Goal: Information Seeking & Learning: Learn about a topic

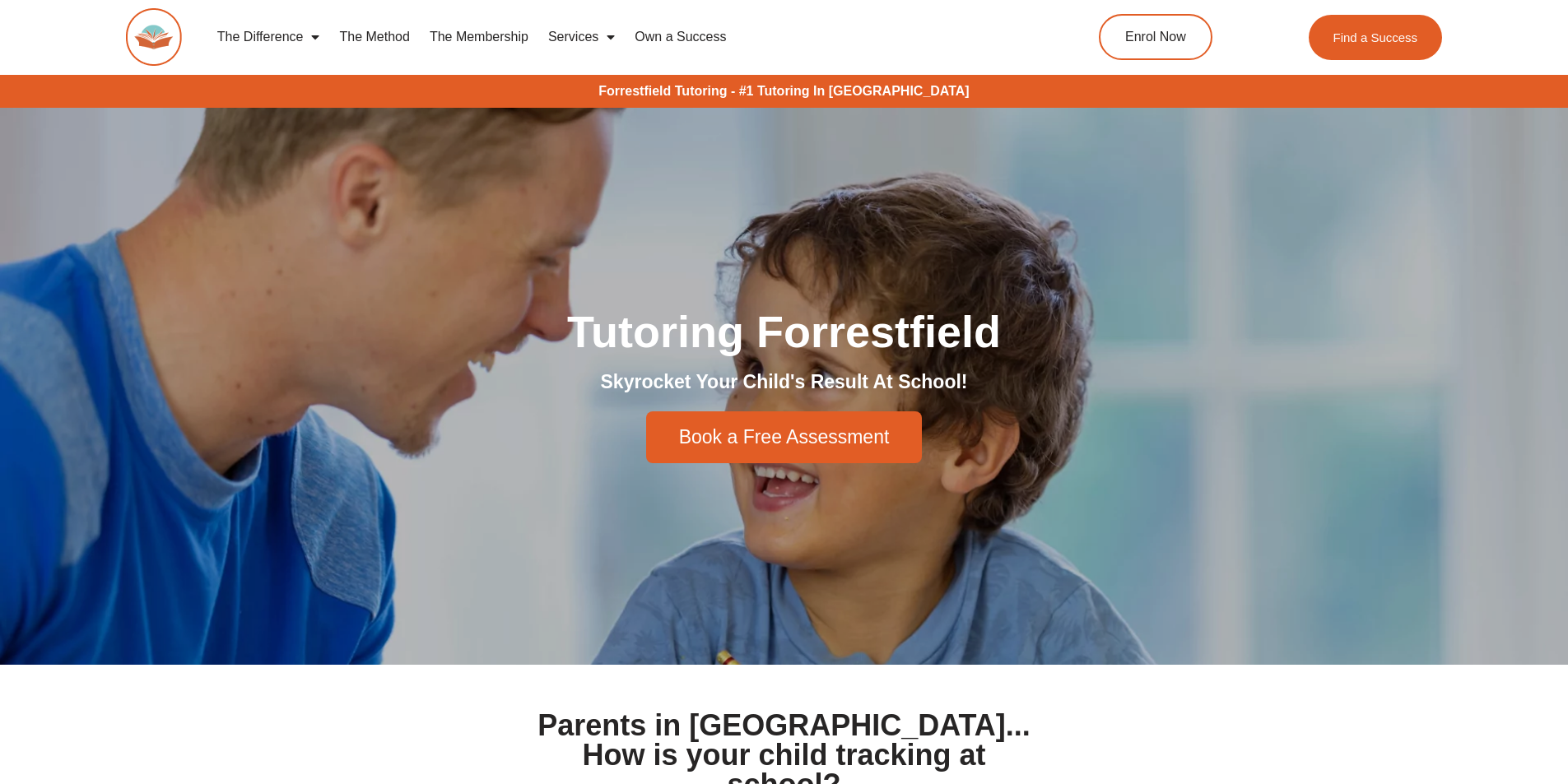
click at [599, 37] on span "Menu" at bounding box center [606, 37] width 17 height 30
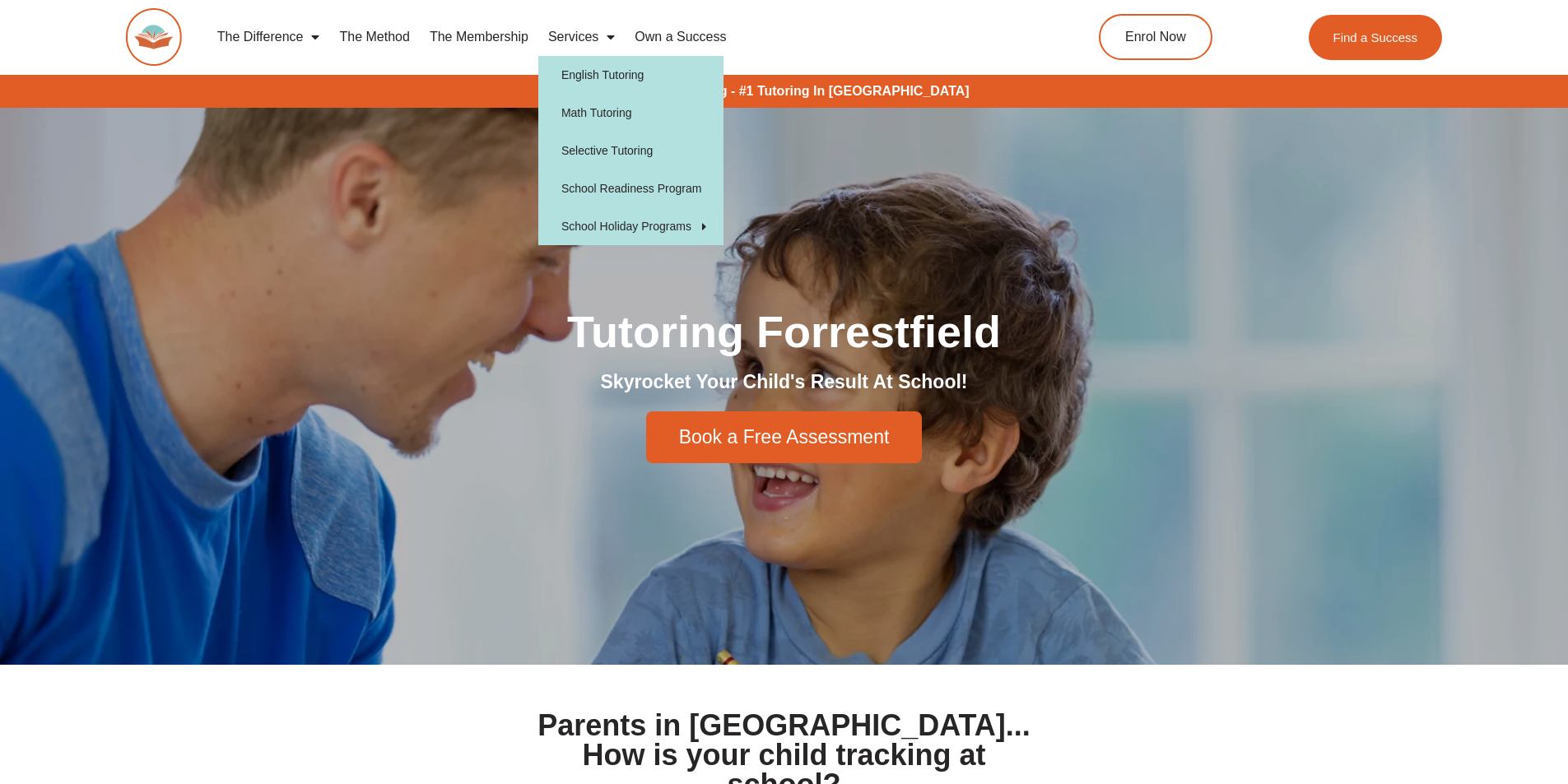
click at [586, 37] on link "Services" at bounding box center [581, 37] width 86 height 38
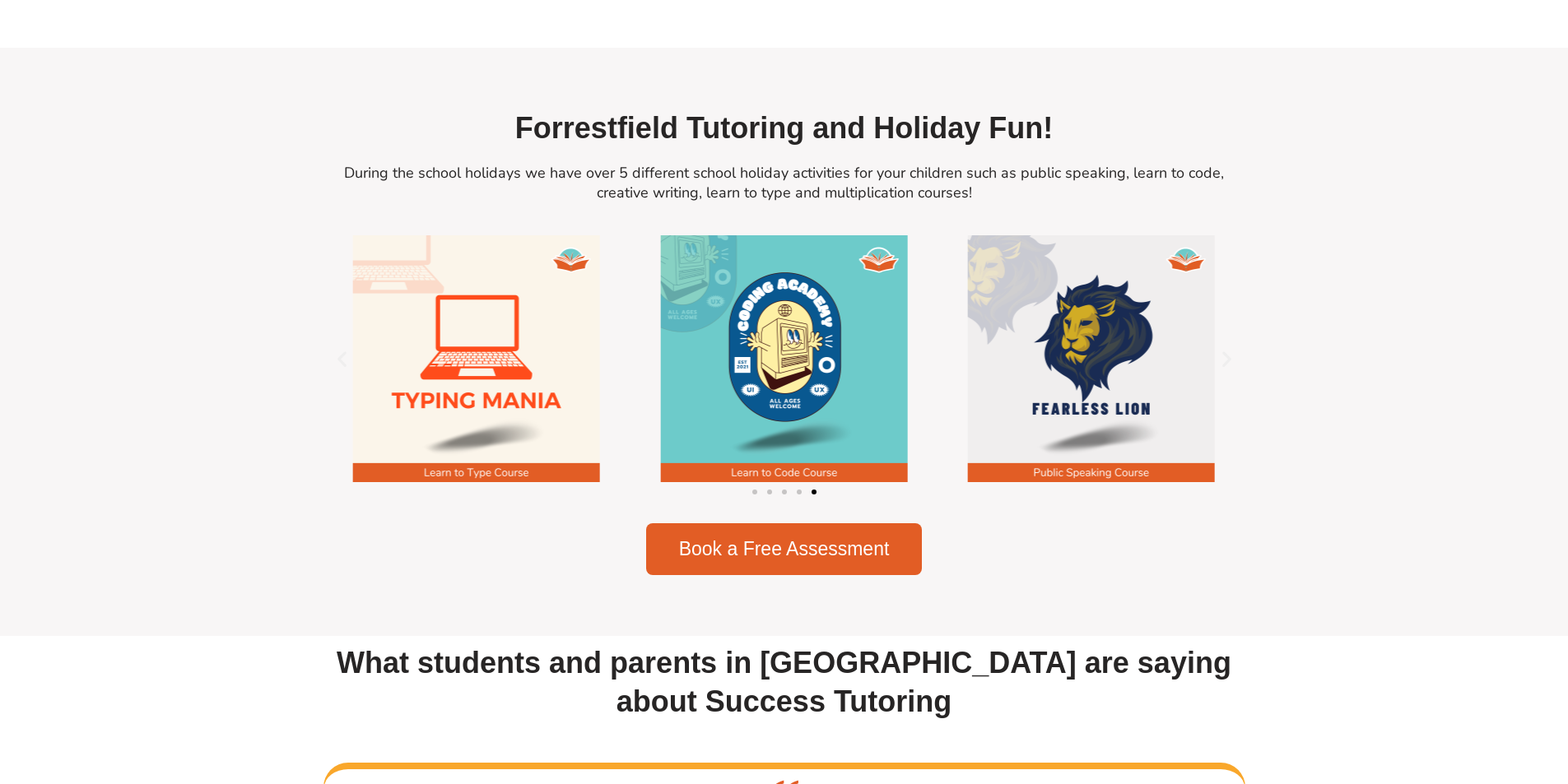
scroll to position [2386, 0]
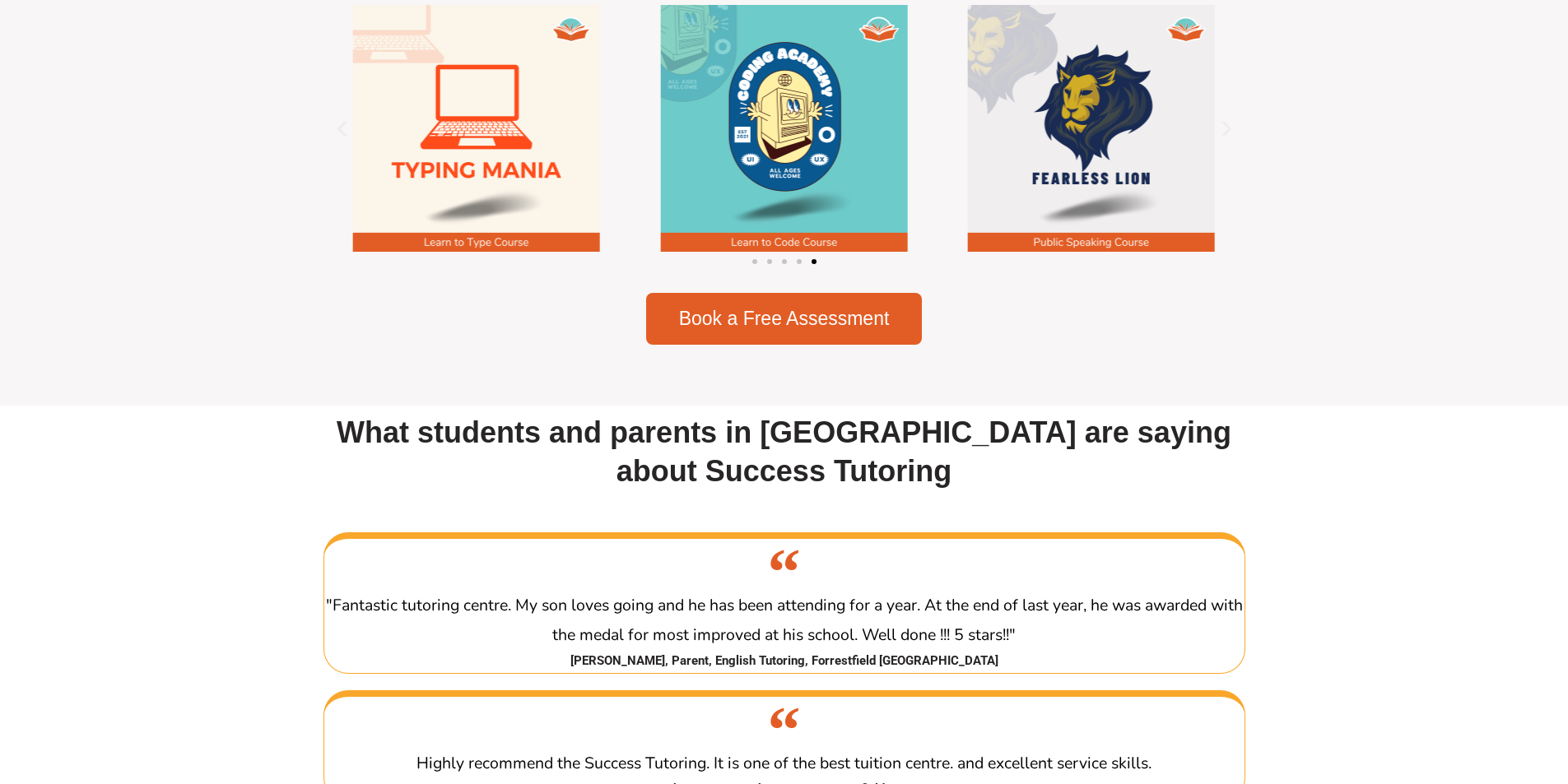
click at [758, 272] on div "Image Carousel" at bounding box center [784, 260] width 922 height 23
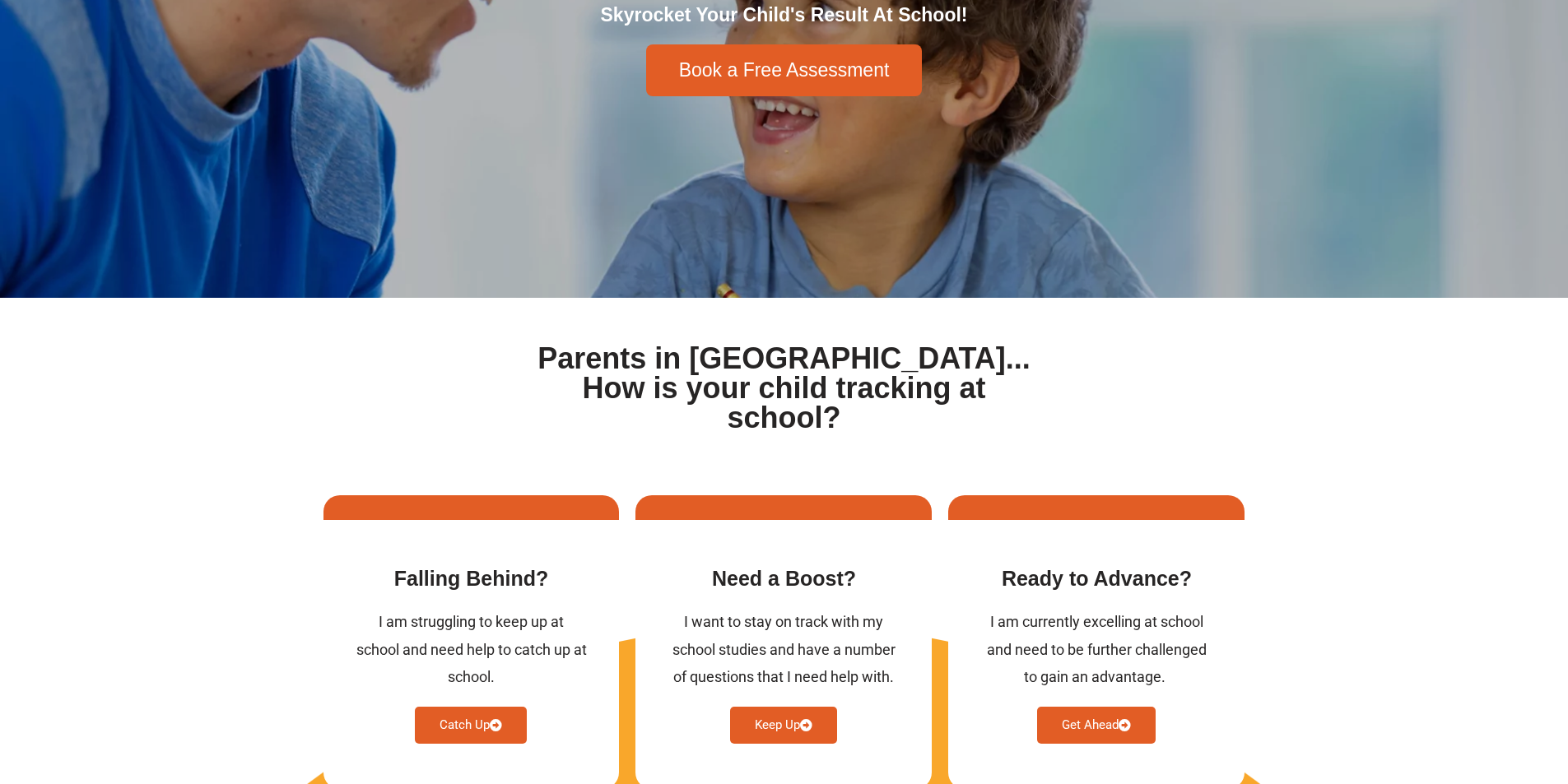
scroll to position [0, 0]
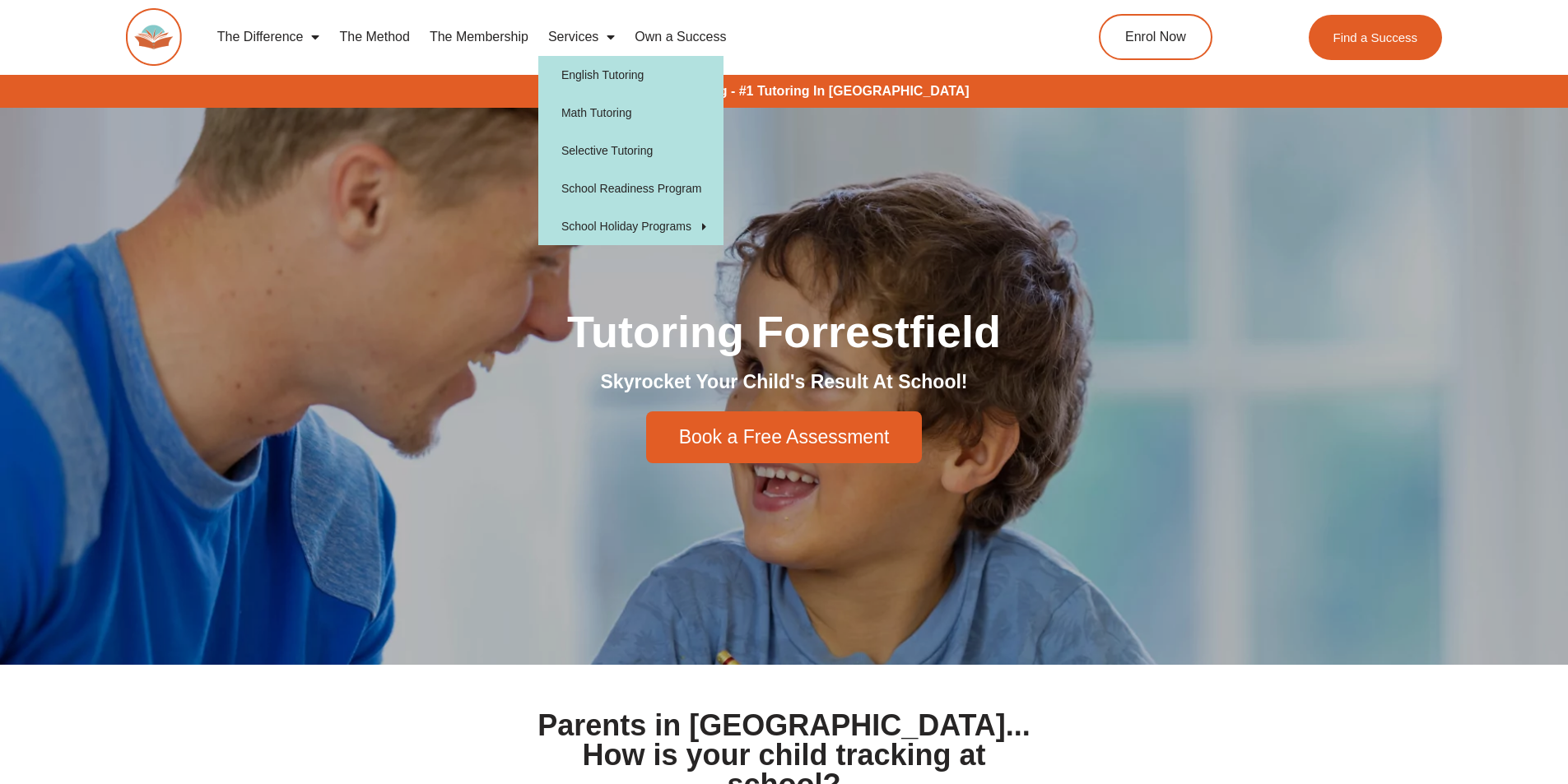
click at [589, 38] on link "Services" at bounding box center [581, 37] width 86 height 38
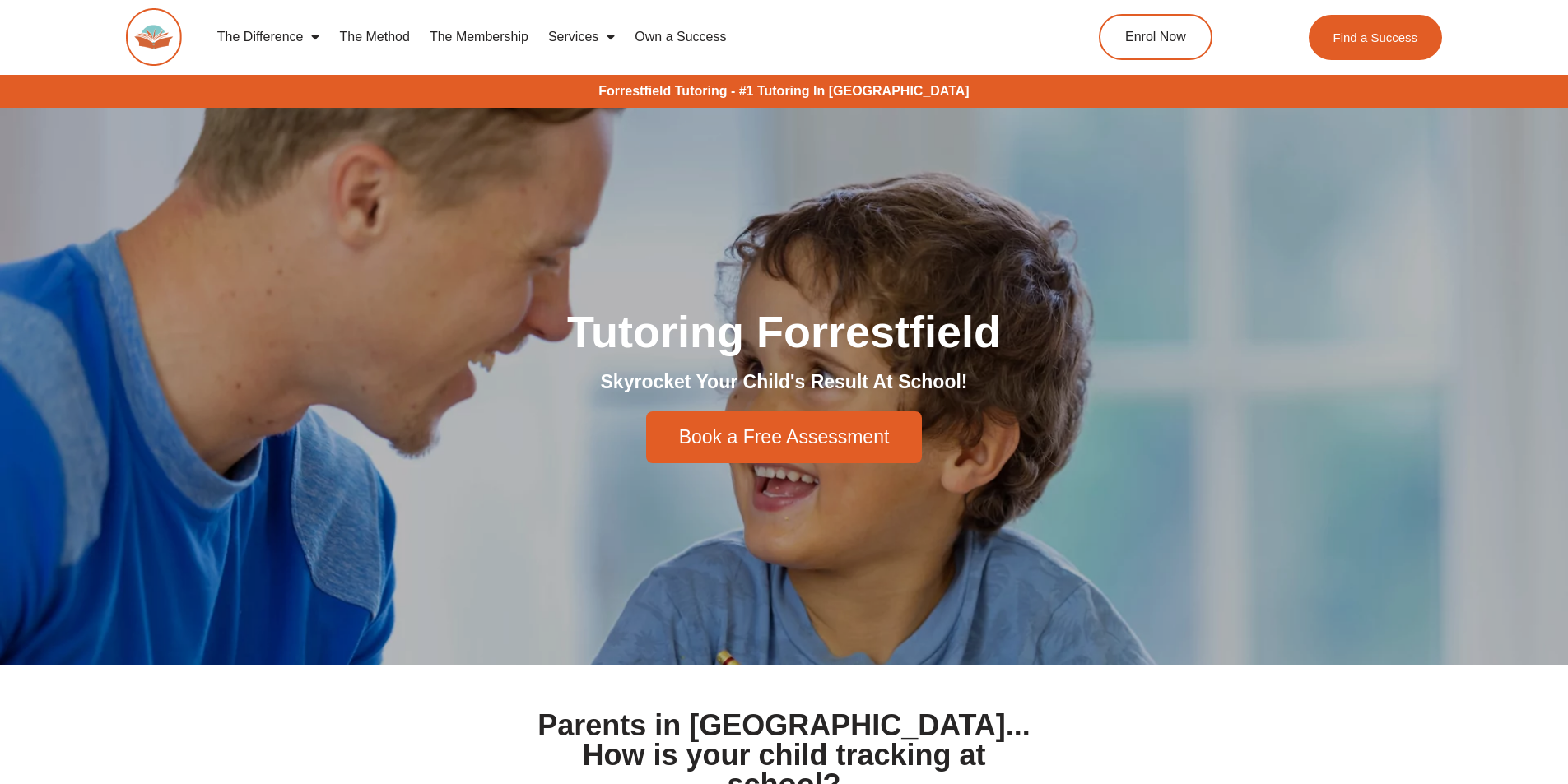
click at [589, 38] on link "Services" at bounding box center [581, 37] width 86 height 38
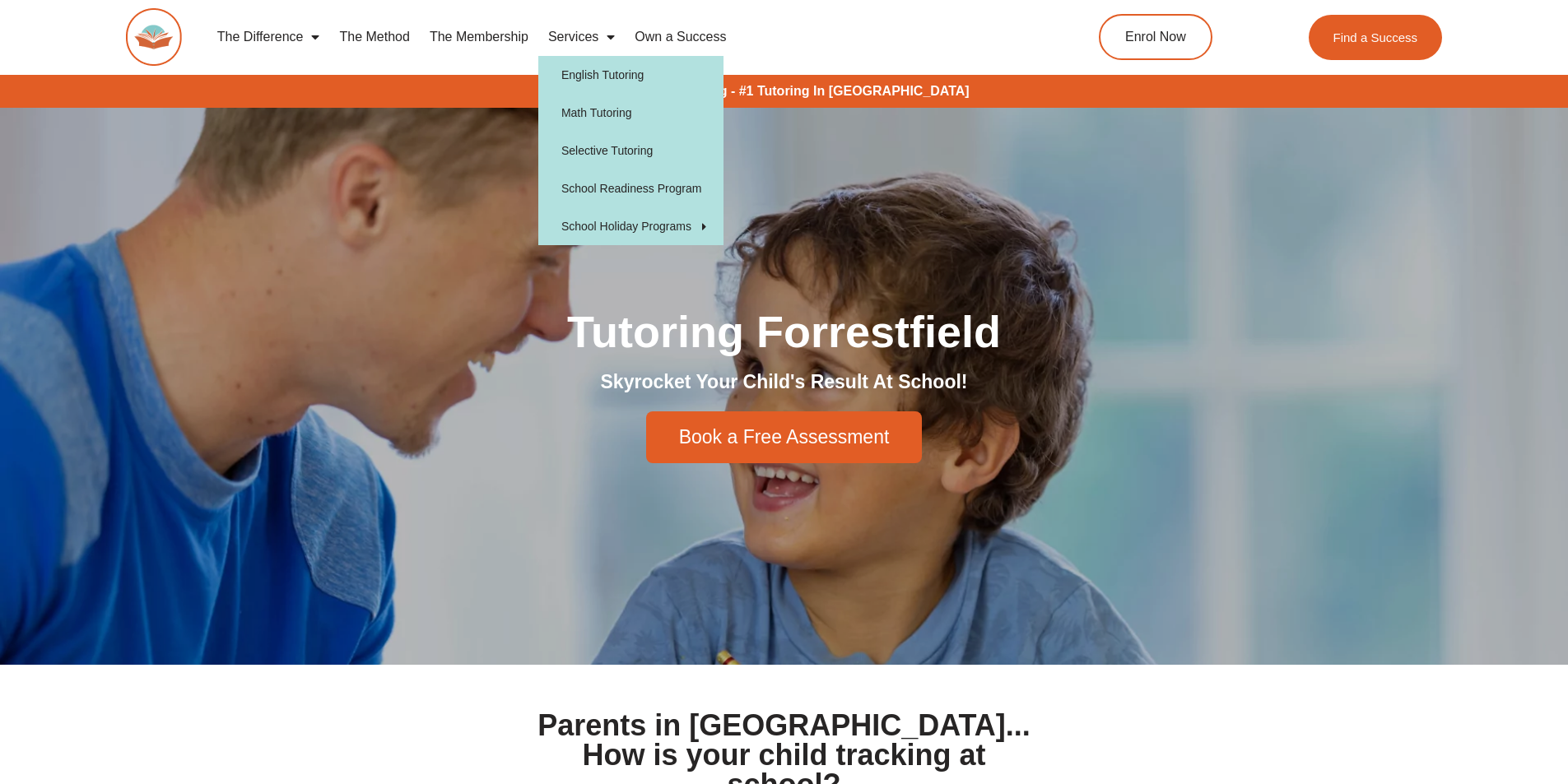
click at [681, 37] on link "Own a Success" at bounding box center [681, 37] width 111 height 38
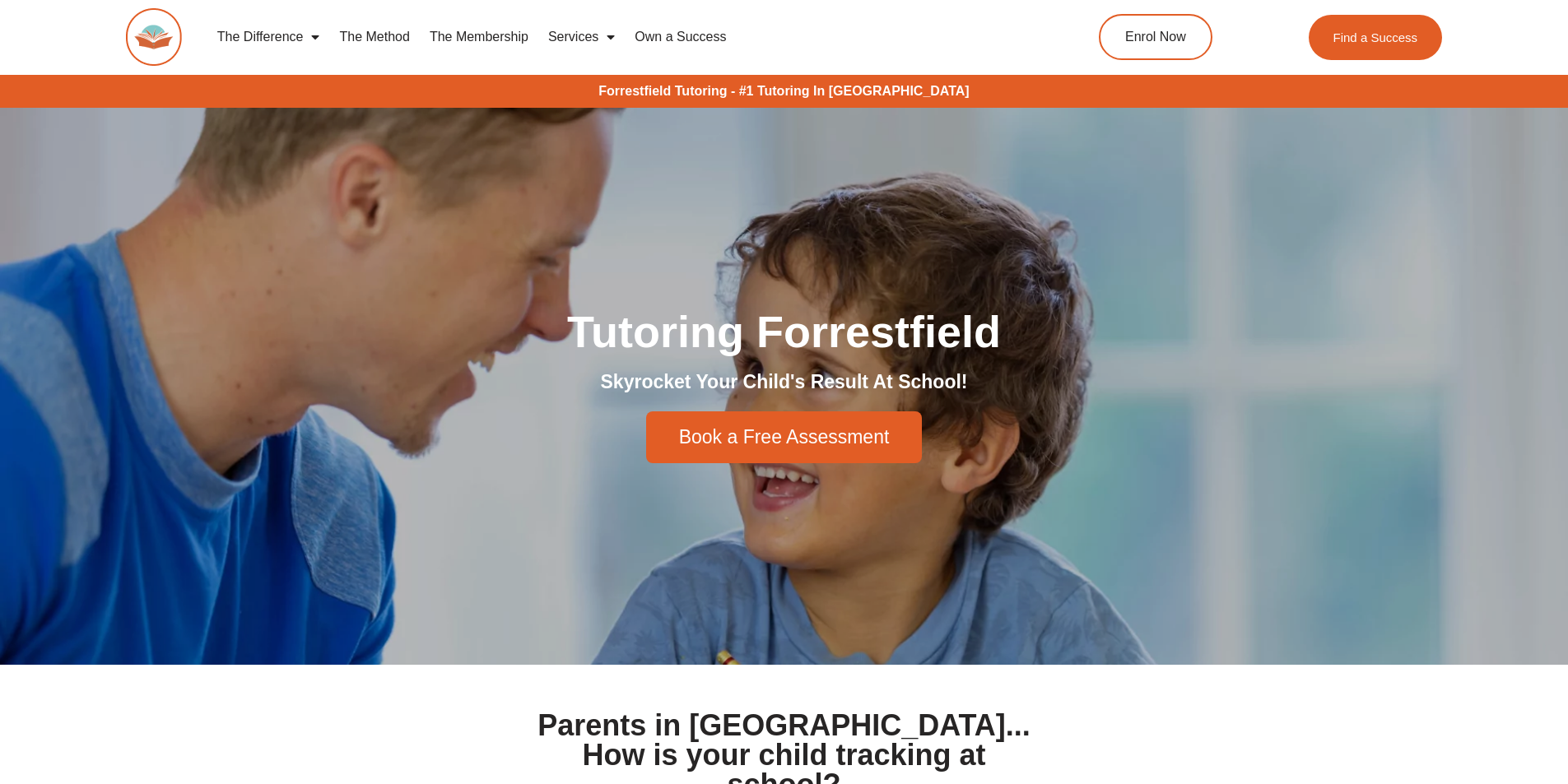
drag, startPoint x: 247, startPoint y: 568, endPoint x: 256, endPoint y: 282, distance: 286.1
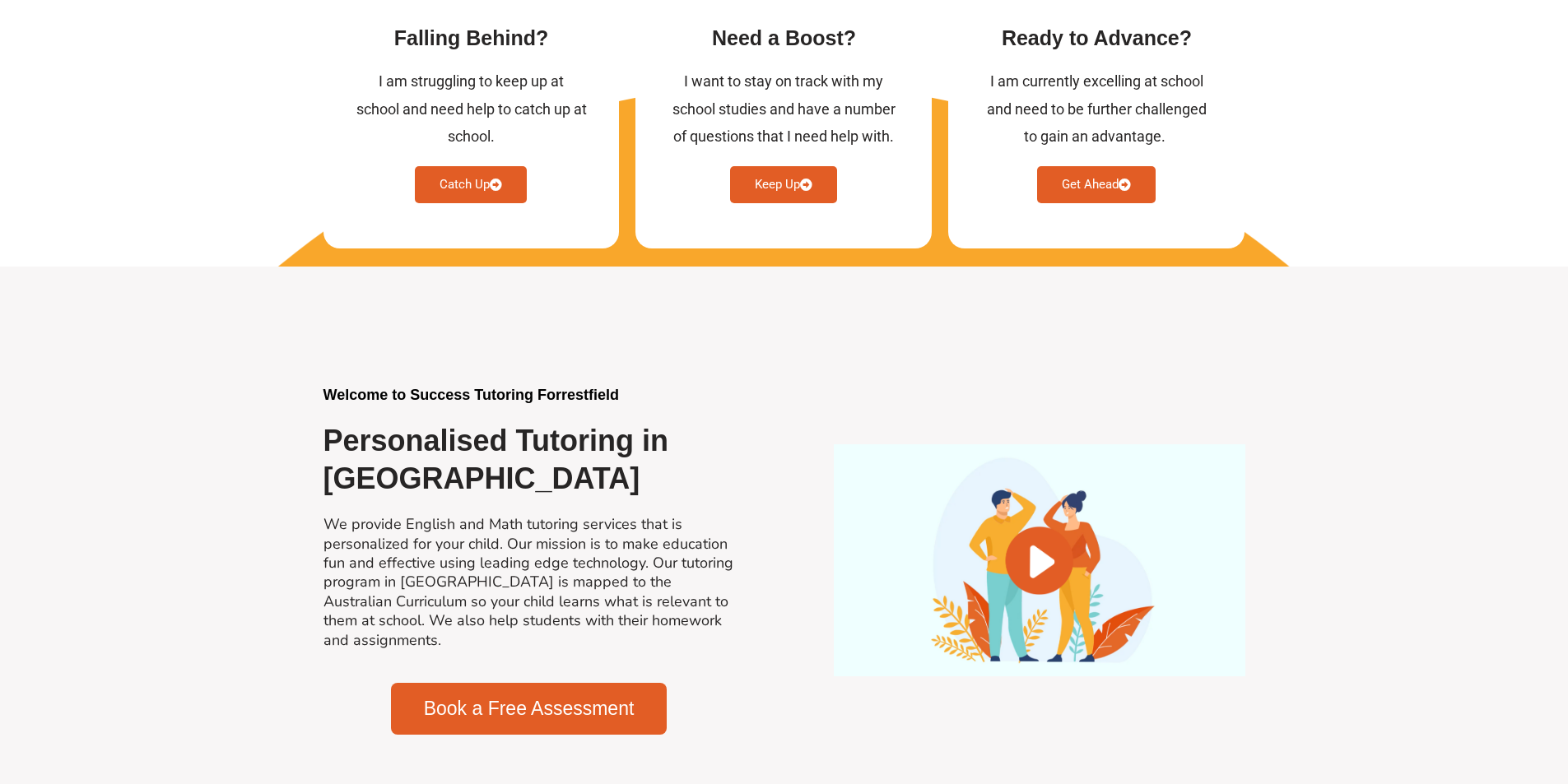
scroll to position [905, 0]
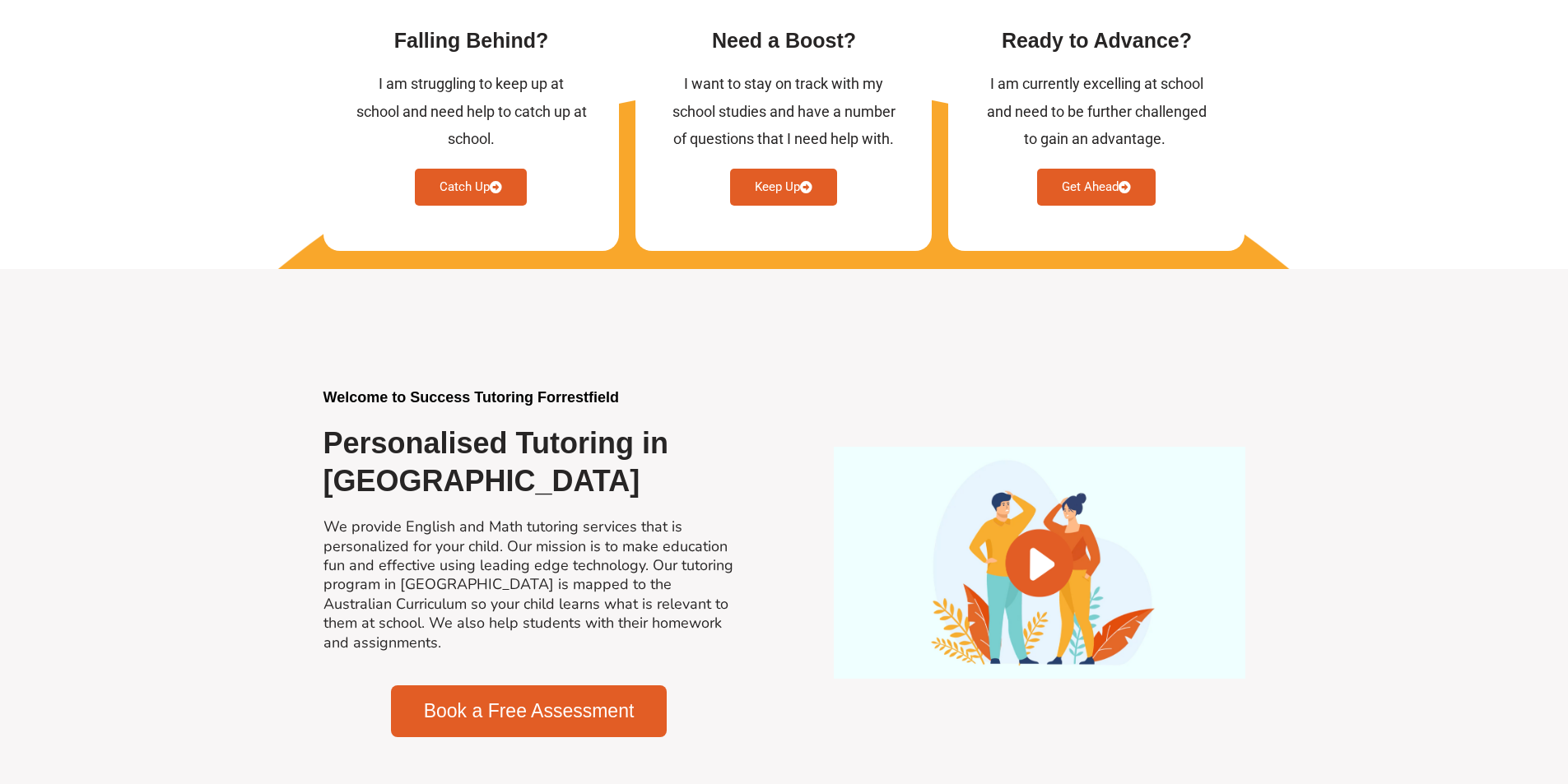
click at [1008, 534] on div at bounding box center [1040, 563] width 412 height 231
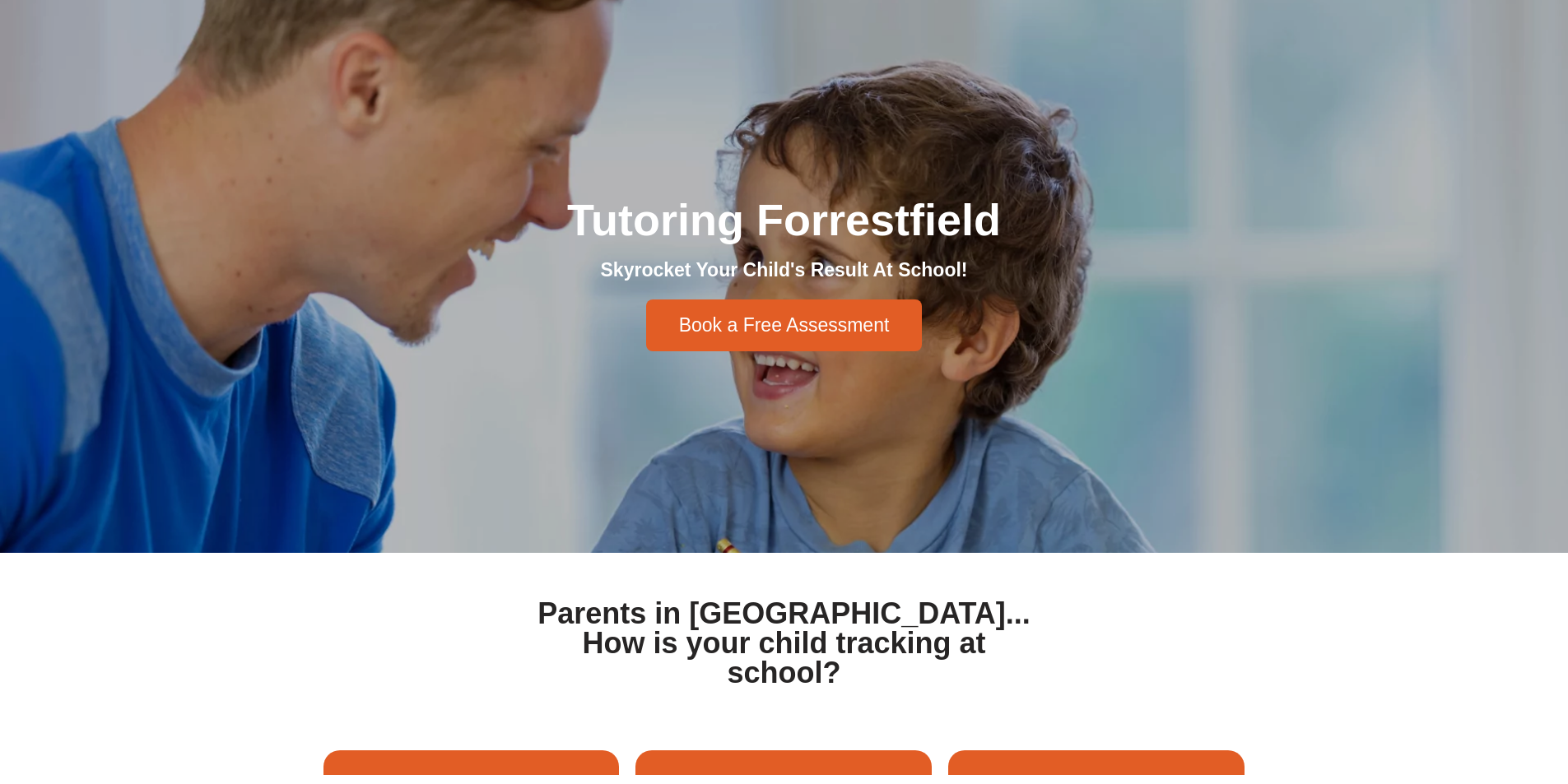
scroll to position [0, 0]
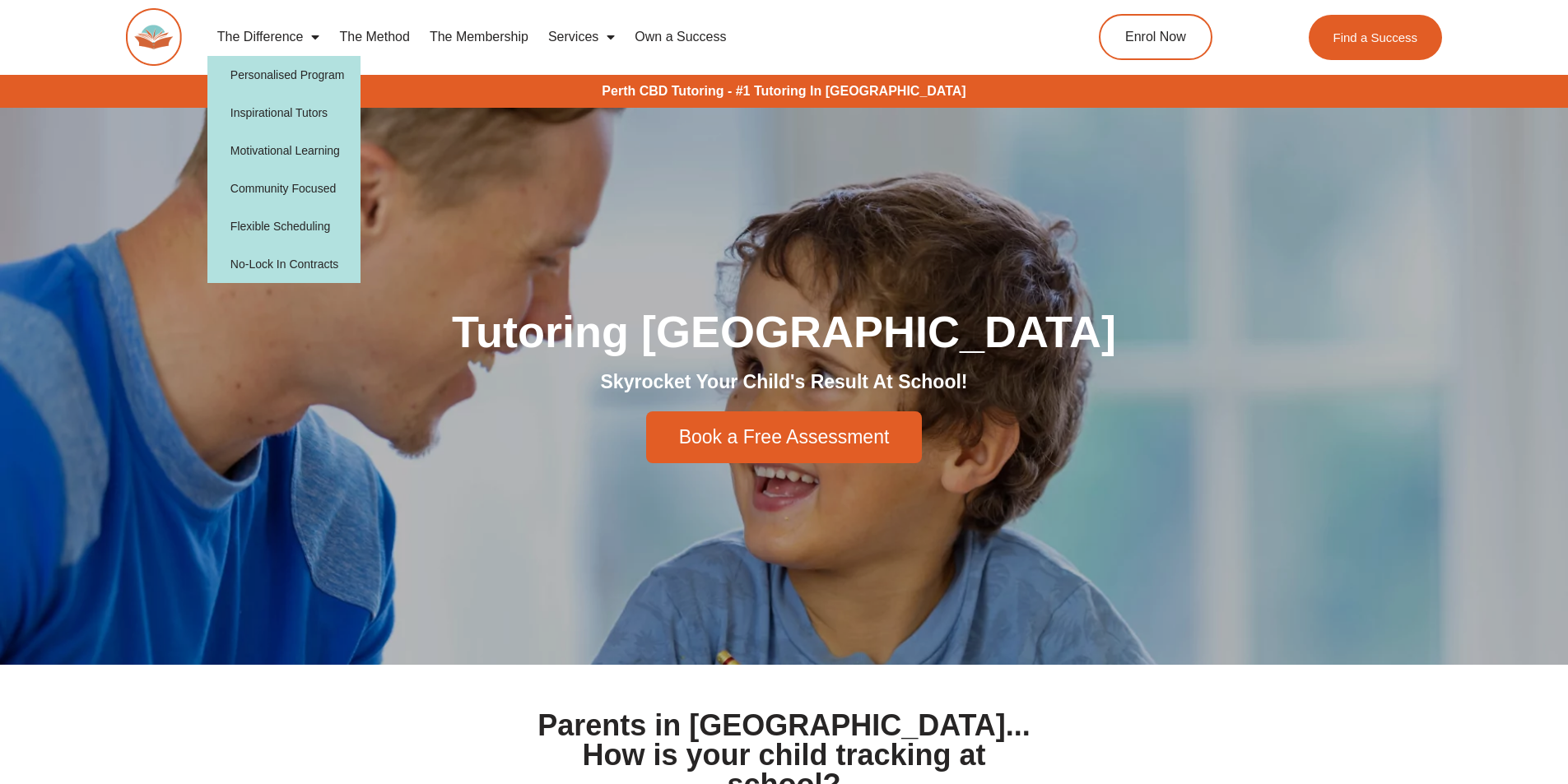
click at [361, 36] on link "The Method" at bounding box center [374, 37] width 90 height 38
